Goal: Find specific page/section: Find specific page/section

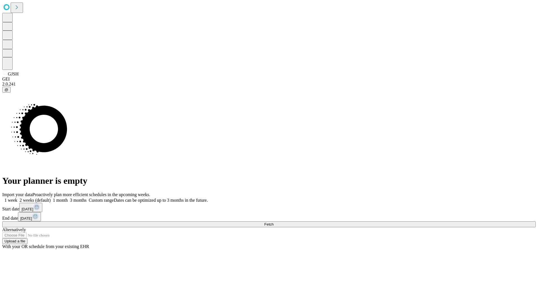
click at [274, 222] on span "Fetch" at bounding box center [268, 224] width 9 height 4
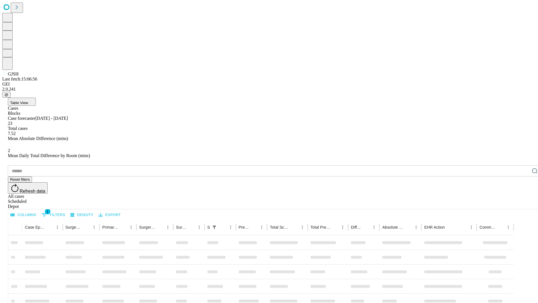
click at [524, 204] on div "Depot" at bounding box center [275, 206] width 534 height 5
